Goal: Find specific page/section: Find specific page/section

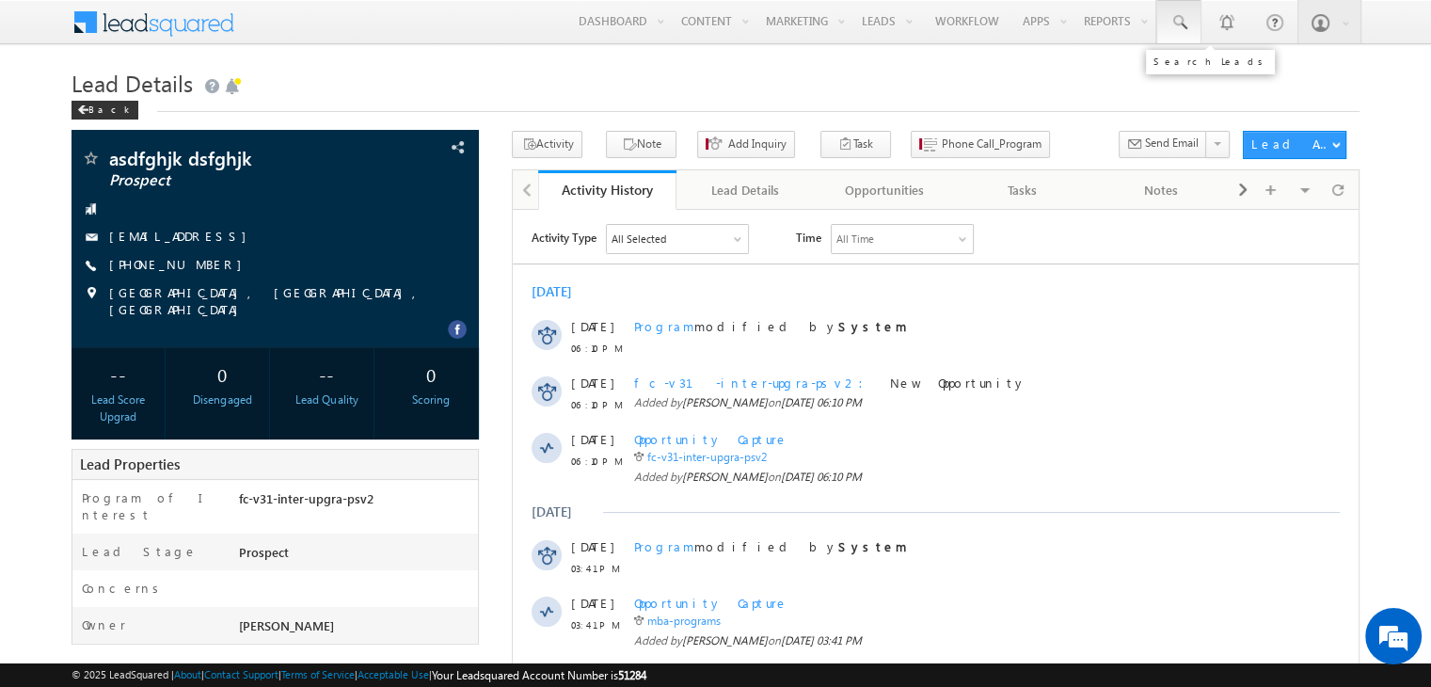
click at [1183, 33] on link at bounding box center [1178, 21] width 45 height 43
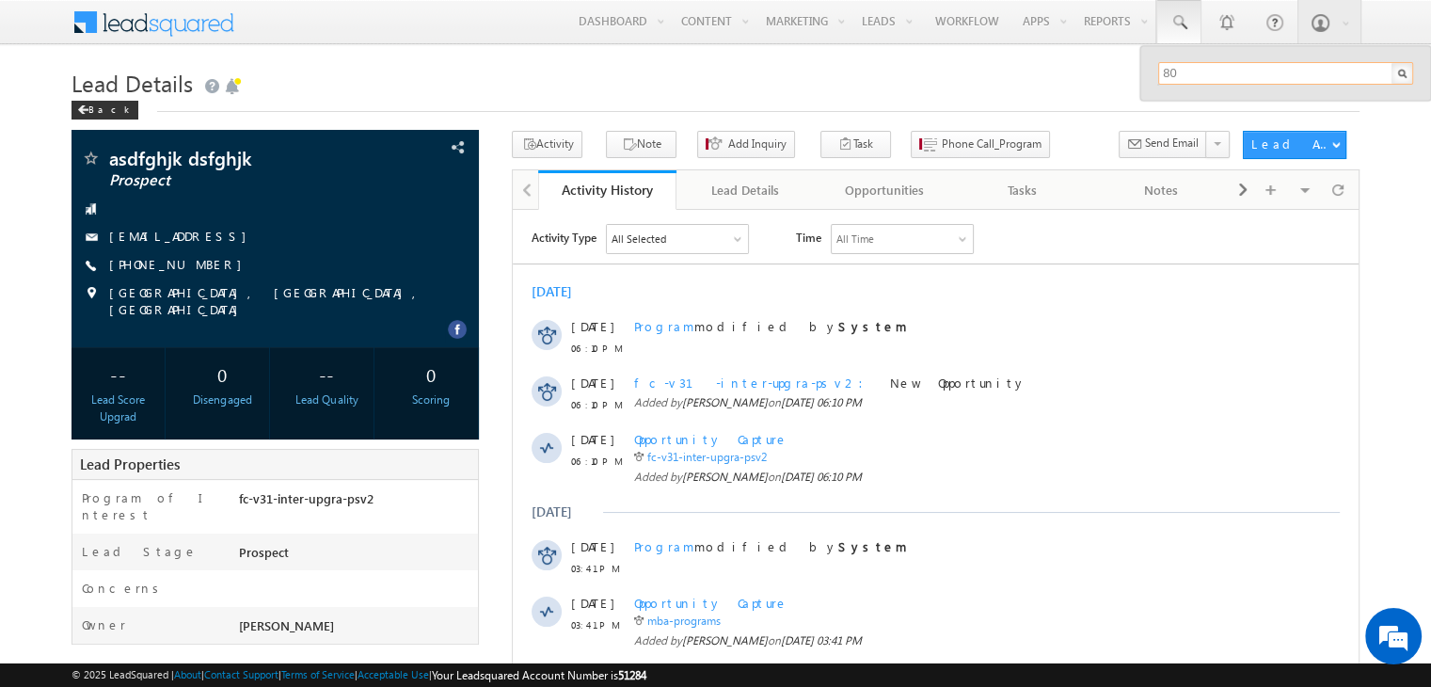
type input "8"
type input "r"
type input "jirana@ji.rana"
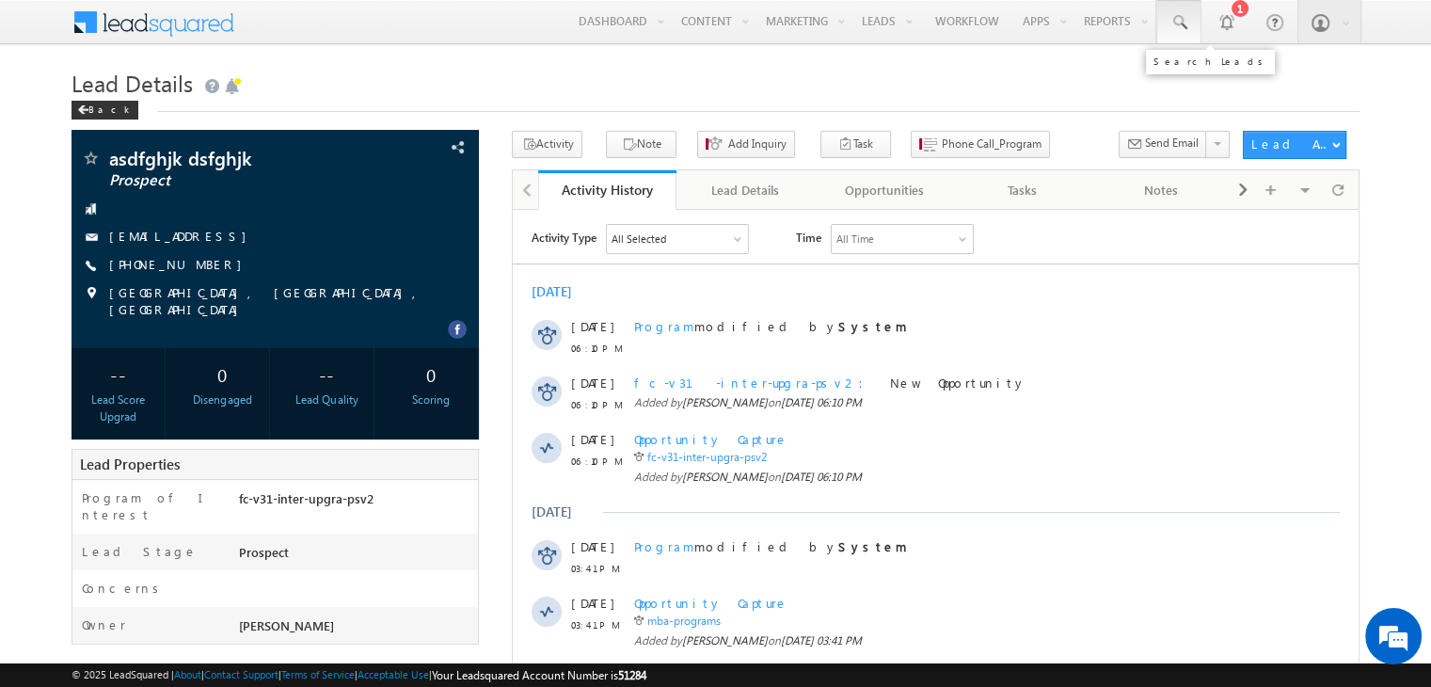
click at [1180, 20] on span at bounding box center [1178, 22] width 19 height 19
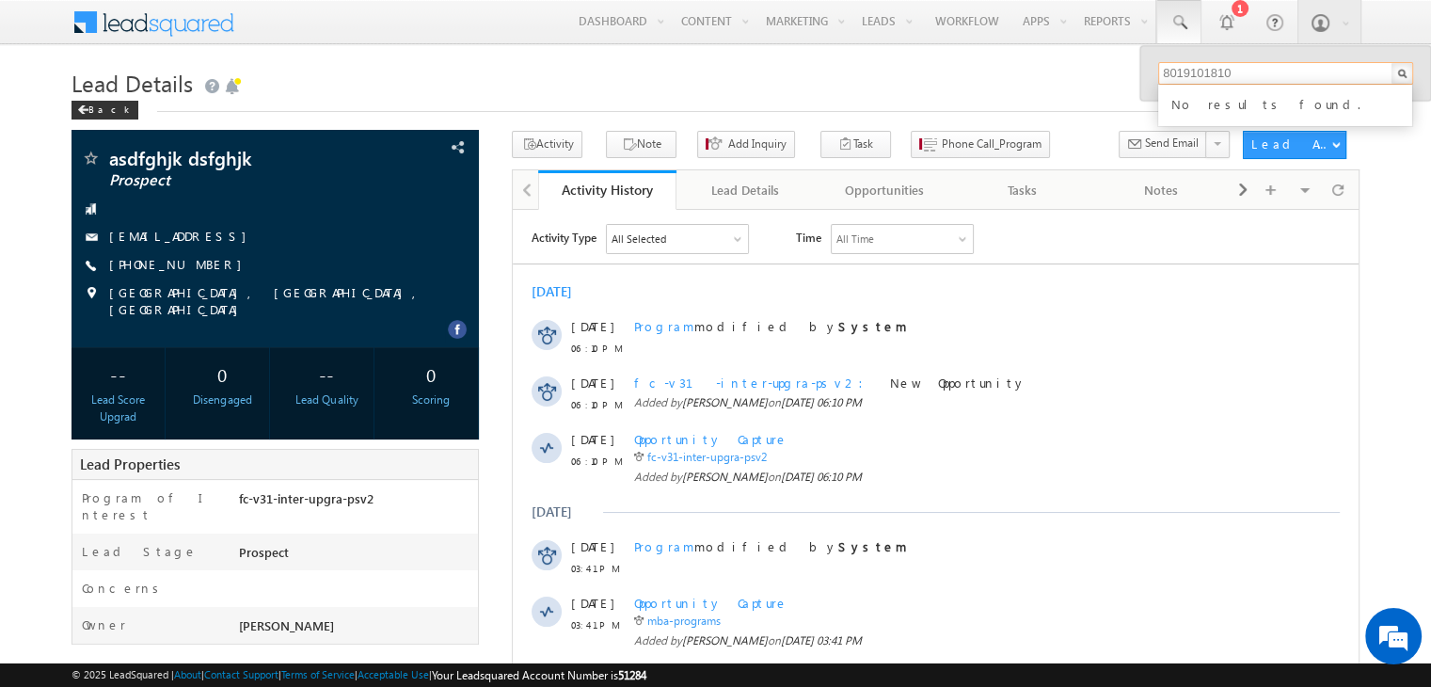
type input "8019101810"
